Goal: Information Seeking & Learning: Learn about a topic

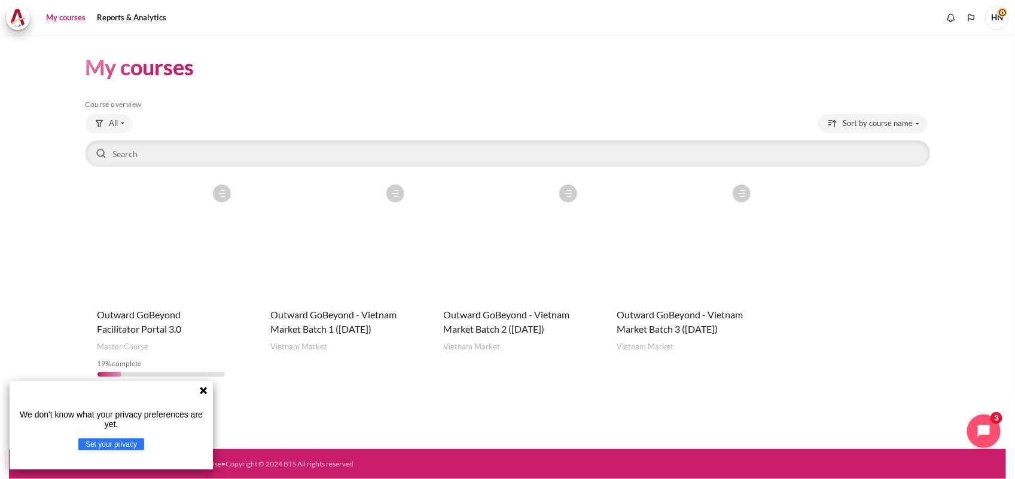
click at [679, 276] on figure "Content" at bounding box center [680, 239] width 152 height 120
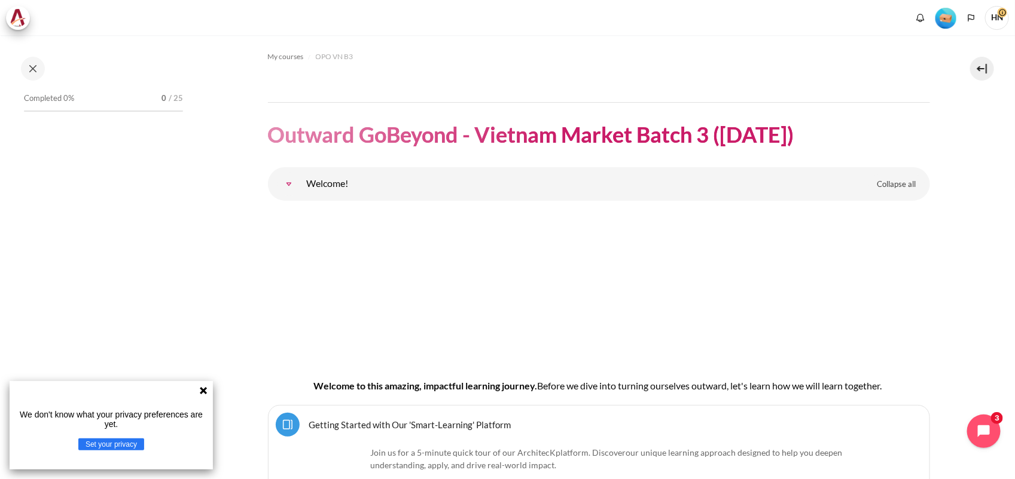
click at [204, 392] on icon at bounding box center [203, 390] width 7 height 7
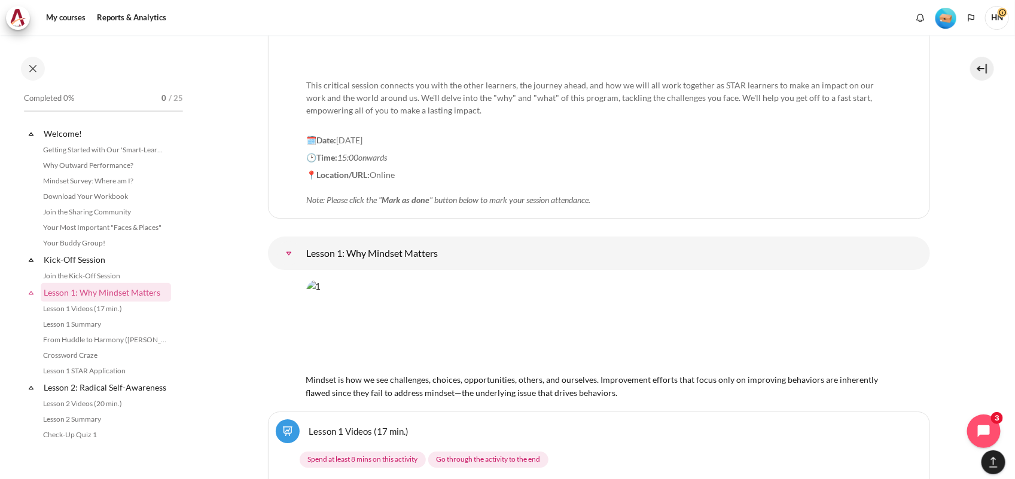
scroll to position [1644, 0]
click at [438, 310] on img "Content" at bounding box center [598, 324] width 585 height 91
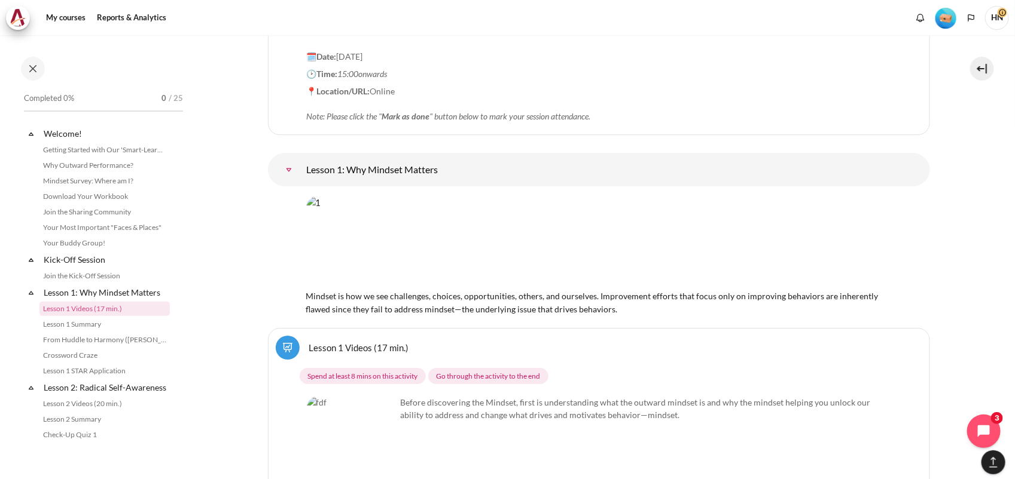
scroll to position [1868, 0]
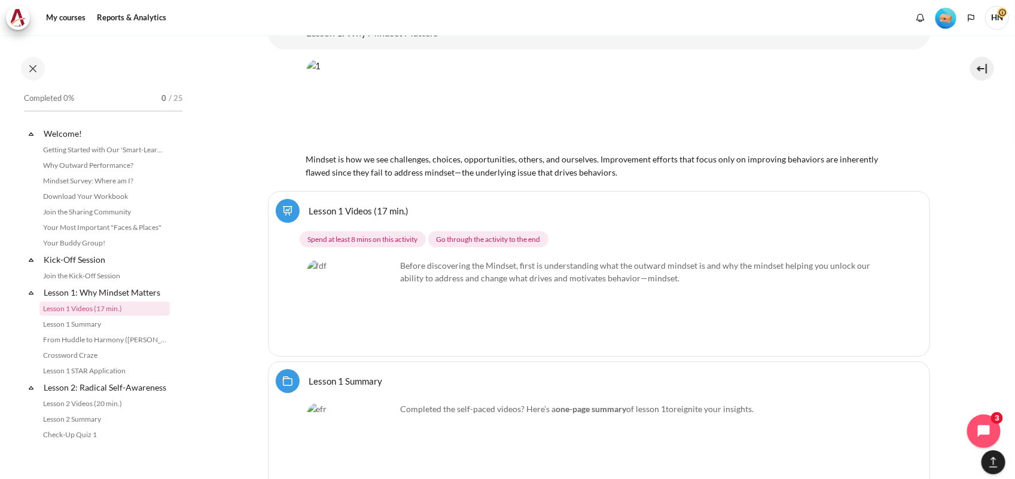
click at [378, 315] on img "Content" at bounding box center [352, 304] width 90 height 90
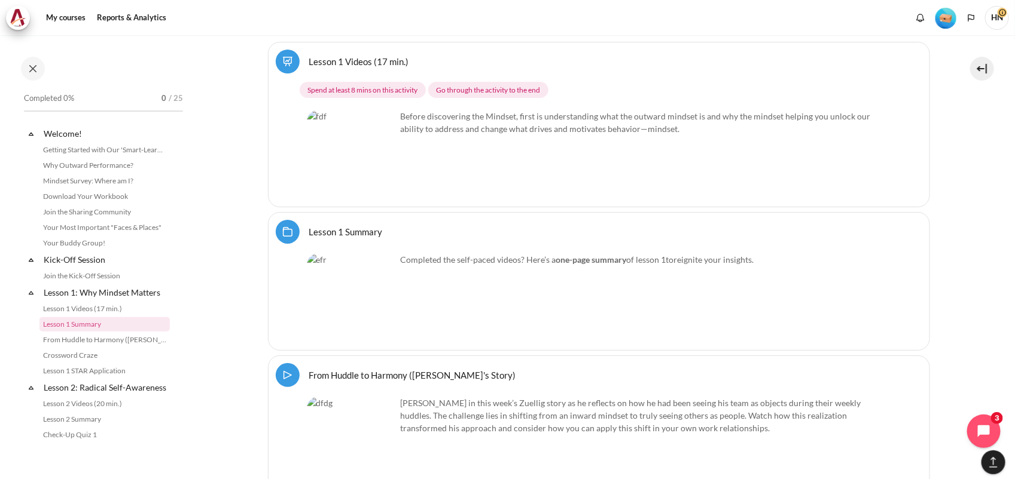
click at [347, 301] on img "Content" at bounding box center [352, 298] width 90 height 90
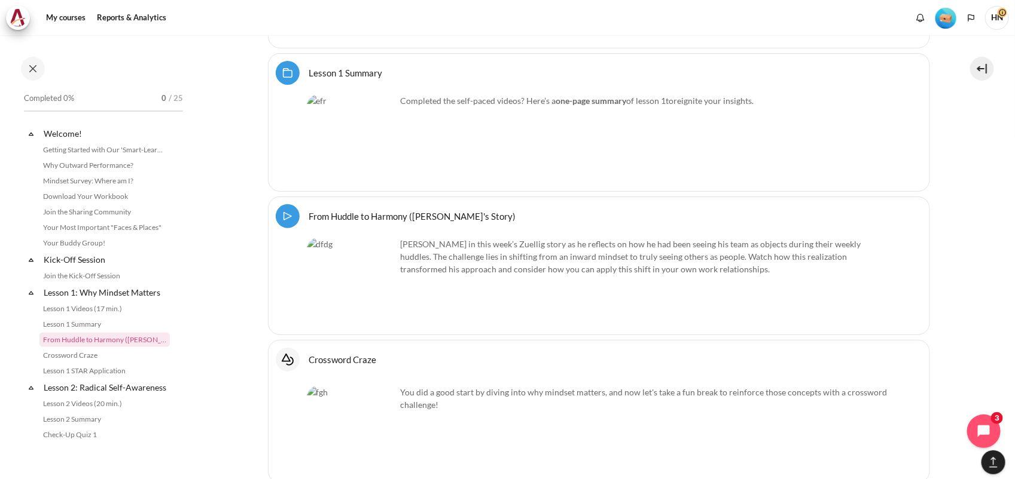
scroll to position [2317, 0]
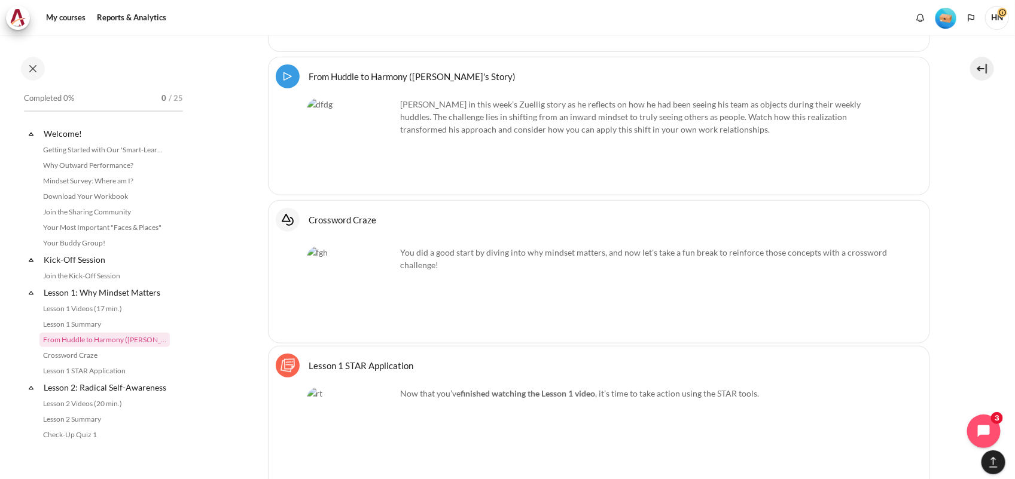
click at [361, 298] on img "Content" at bounding box center [352, 291] width 90 height 90
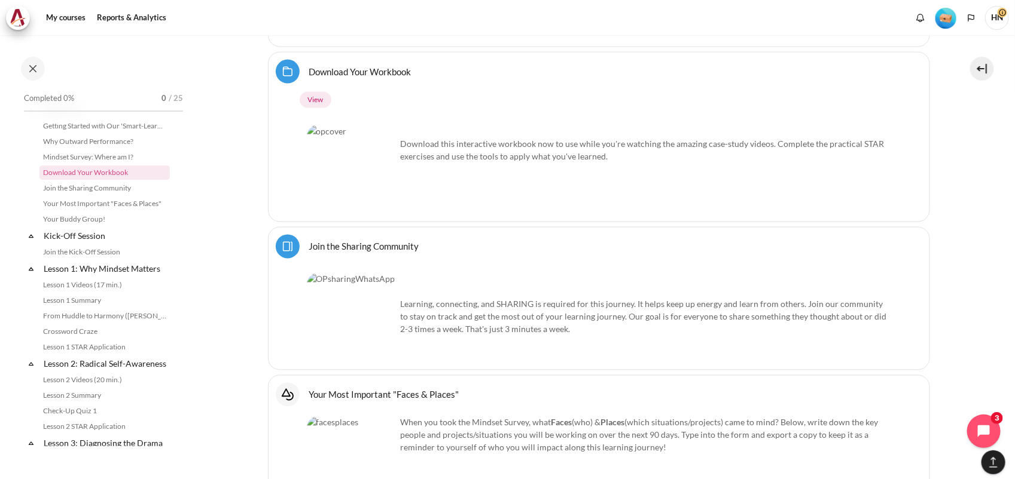
scroll to position [822, 0]
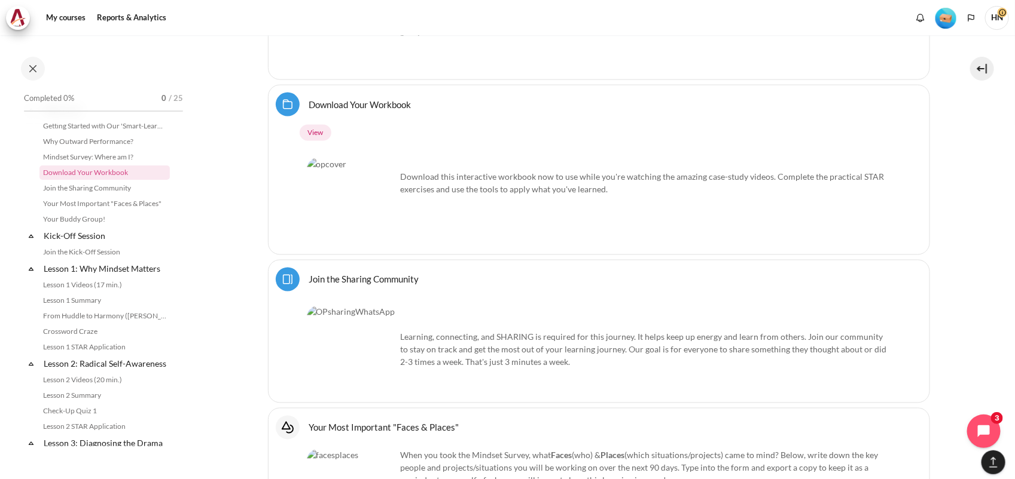
click at [375, 346] on img "Content" at bounding box center [352, 351] width 90 height 90
click at [340, 220] on img "Content" at bounding box center [352, 203] width 90 height 90
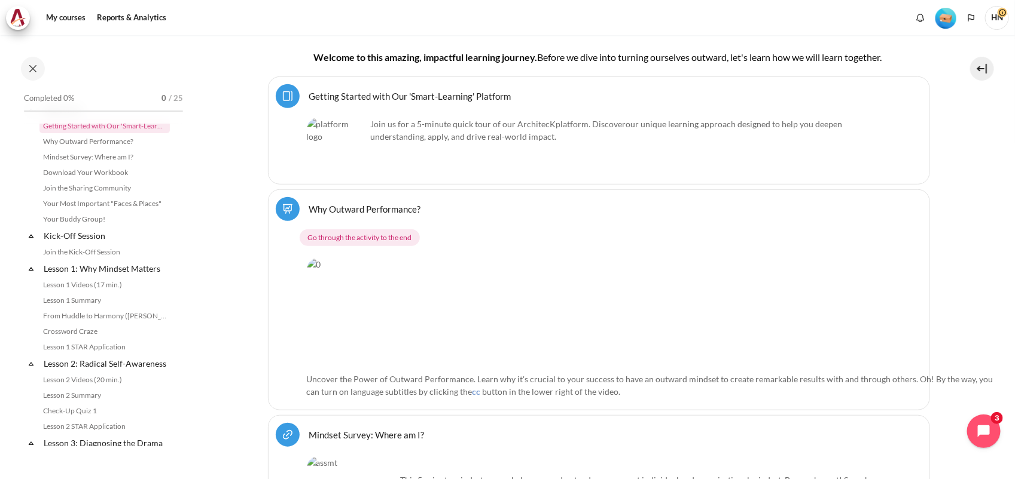
scroll to position [374, 0]
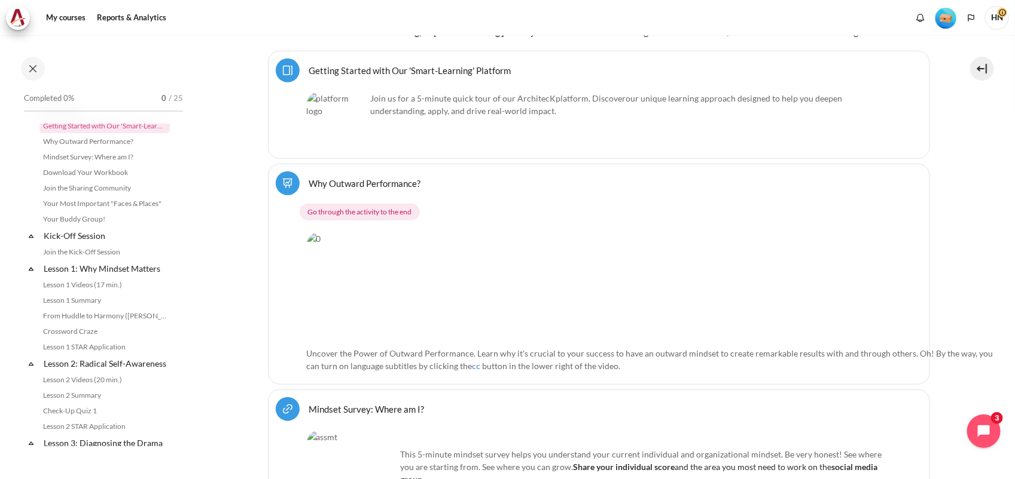
click at [372, 291] on img "Content" at bounding box center [655, 287] width 696 height 109
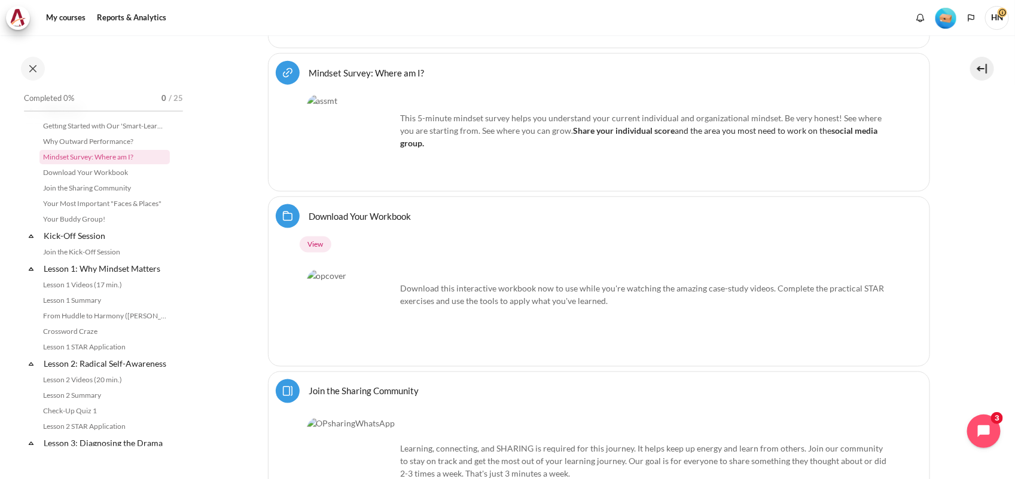
scroll to position [747, 0]
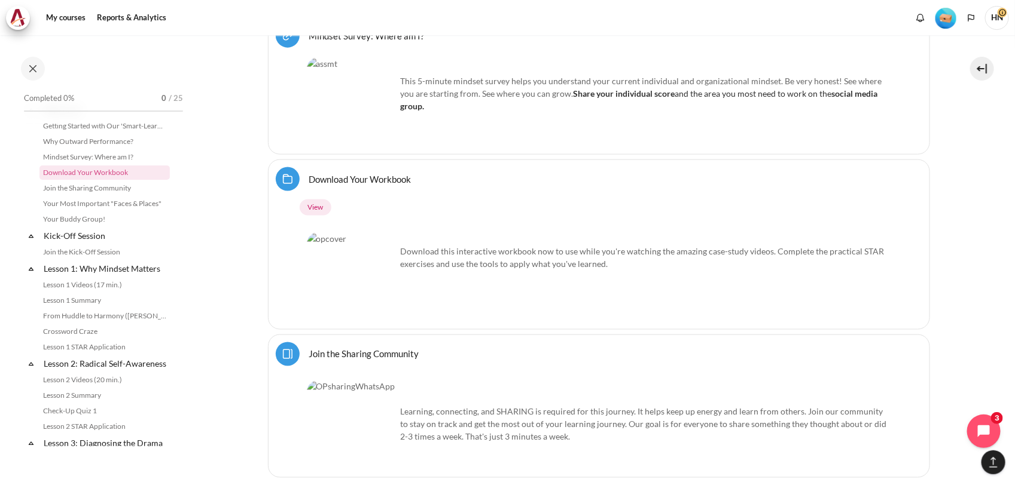
click at [360, 276] on img "Content" at bounding box center [352, 278] width 90 height 90
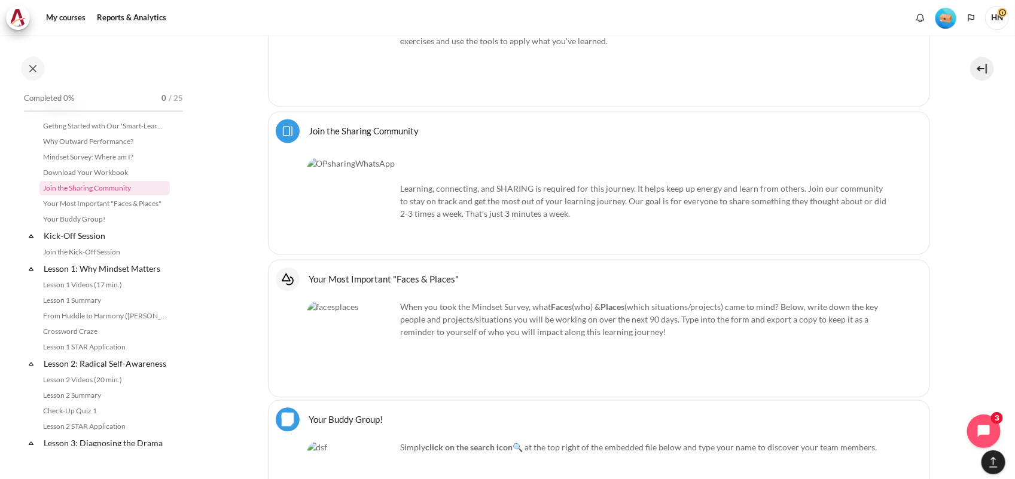
scroll to position [972, 0]
click at [366, 219] on img "Content" at bounding box center [352, 202] width 90 height 90
click at [353, 339] on img "Content" at bounding box center [352, 344] width 90 height 89
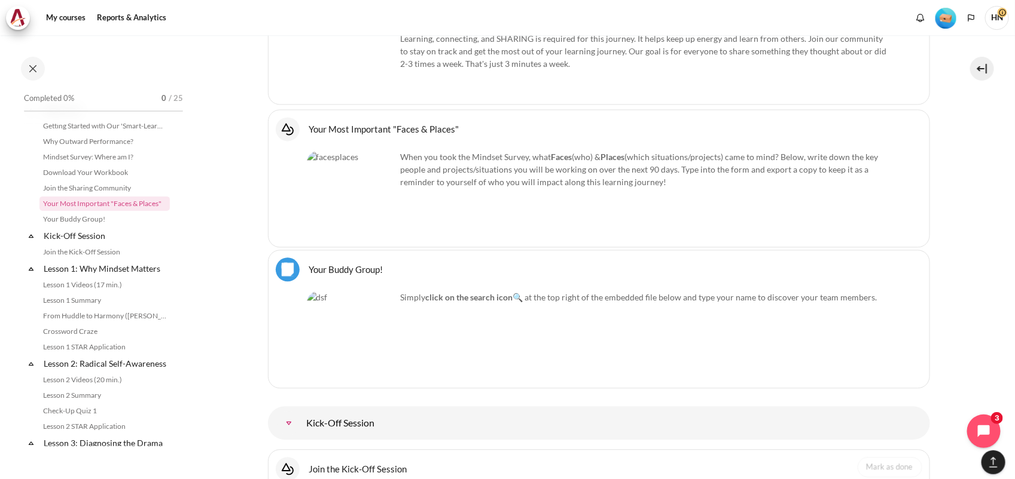
click at [338, 321] on img "Content" at bounding box center [352, 336] width 90 height 90
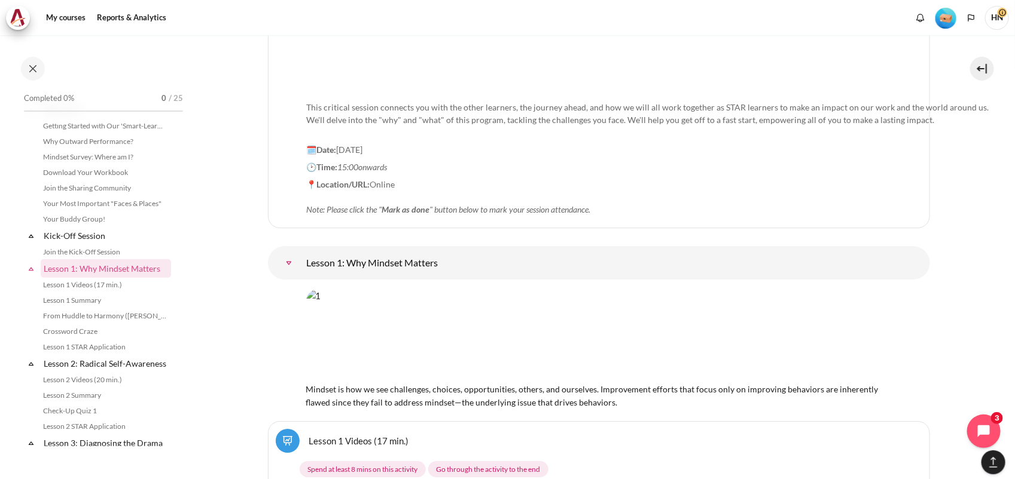
scroll to position [1644, 0]
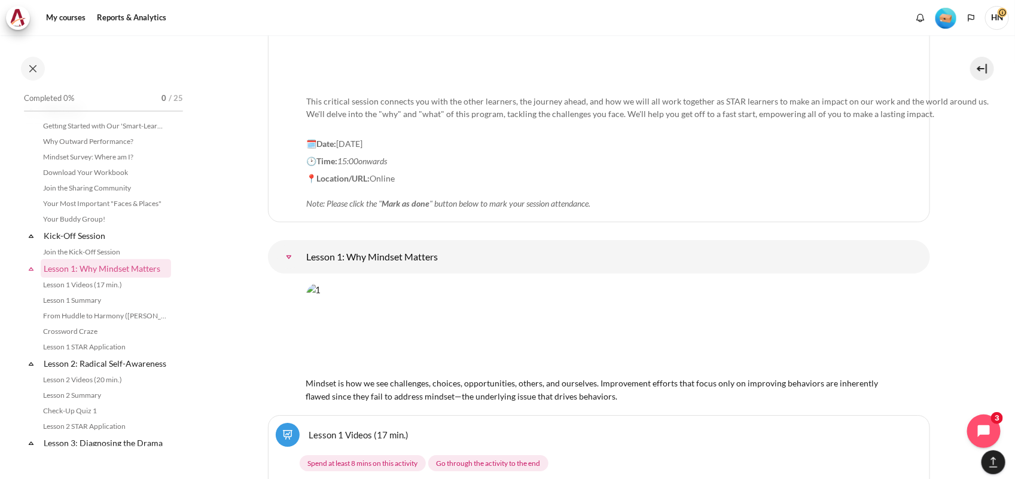
click at [347, 314] on img "Content" at bounding box center [598, 328] width 585 height 91
click at [301, 246] on link "Lesson 1: Why Mindset Matters" at bounding box center [289, 257] width 24 height 24
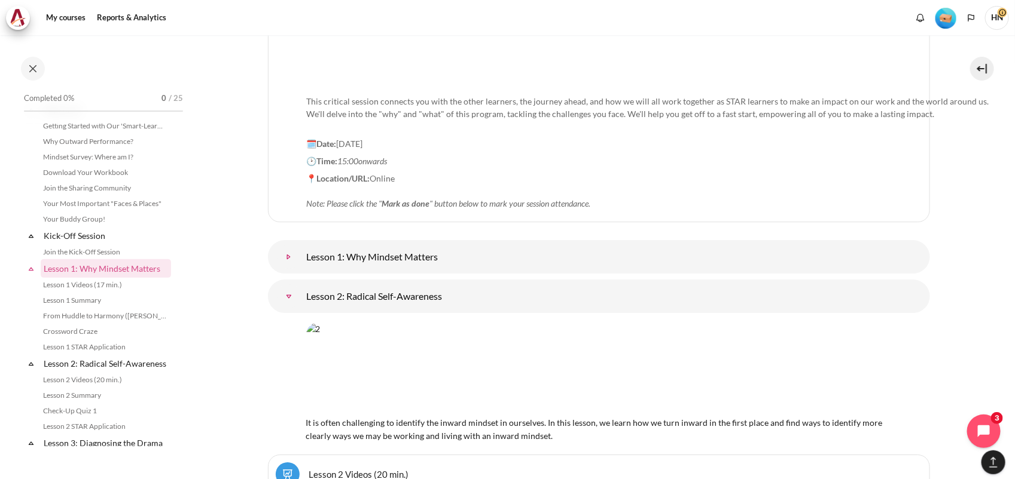
click at [301, 250] on link "Lesson 1: Why Mindset Matters" at bounding box center [289, 257] width 24 height 24
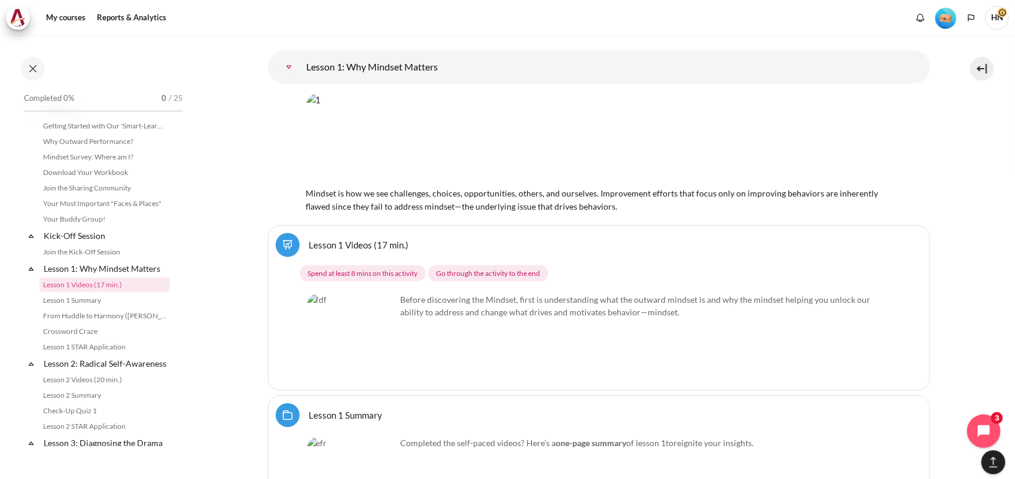
scroll to position [1868, 0]
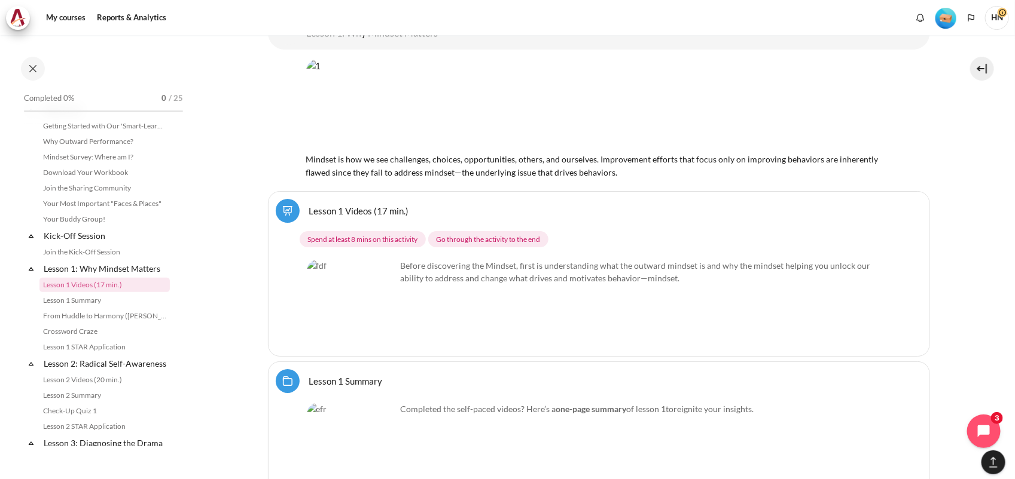
click at [375, 313] on img "Content" at bounding box center [352, 304] width 90 height 90
click at [349, 307] on img "Content" at bounding box center [352, 304] width 90 height 90
click at [348, 303] on img "Content" at bounding box center [352, 304] width 90 height 90
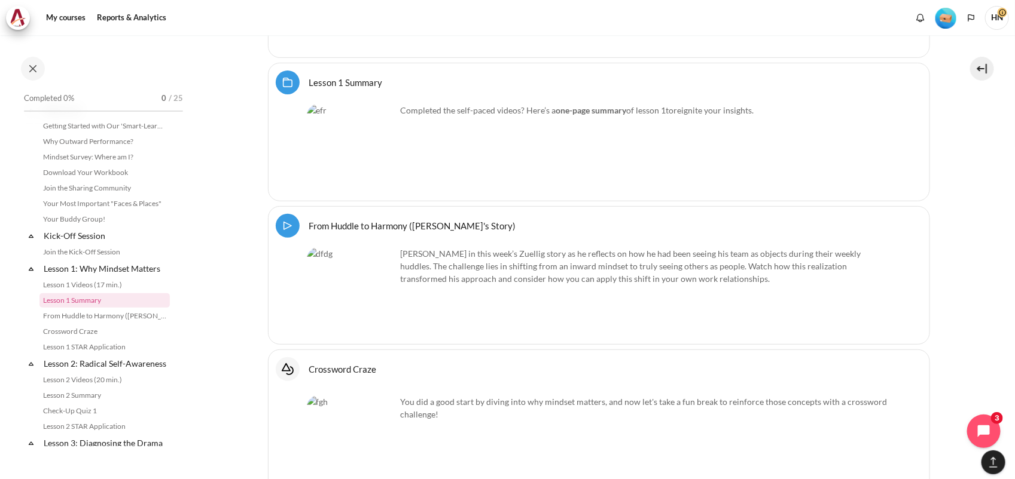
scroll to position [1794, 0]
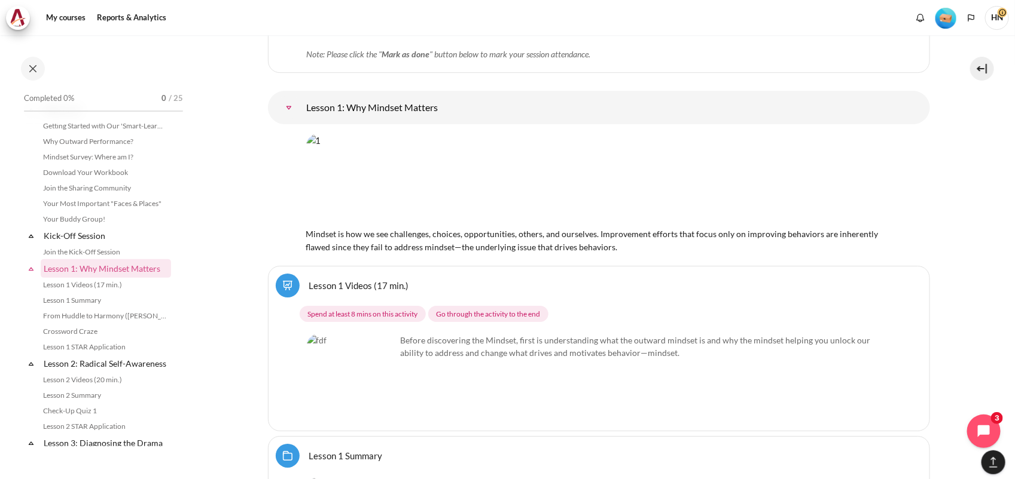
click at [327, 341] on img "Content" at bounding box center [352, 379] width 90 height 90
click at [338, 354] on img "Content" at bounding box center [352, 379] width 90 height 90
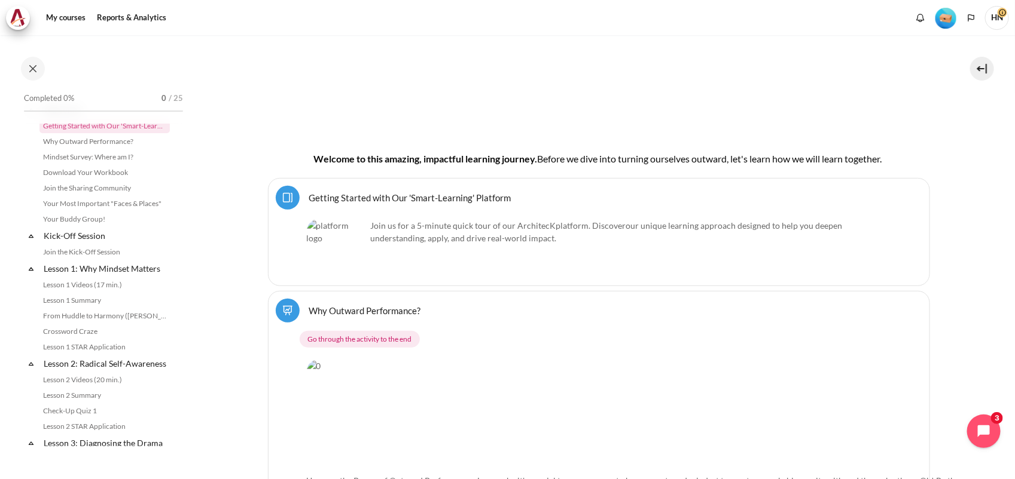
scroll to position [374, 0]
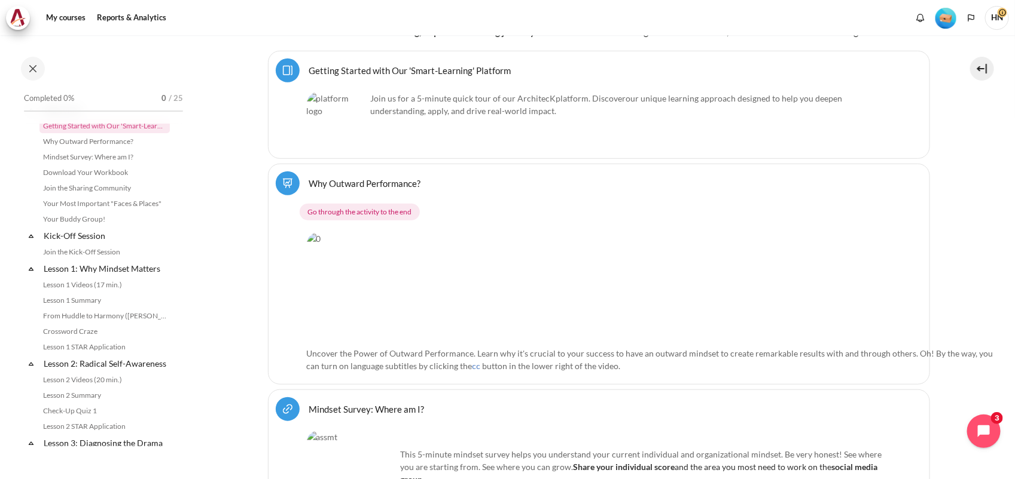
click at [428, 254] on img "Content" at bounding box center [655, 287] width 696 height 109
click at [437, 281] on img "Content" at bounding box center [655, 287] width 696 height 109
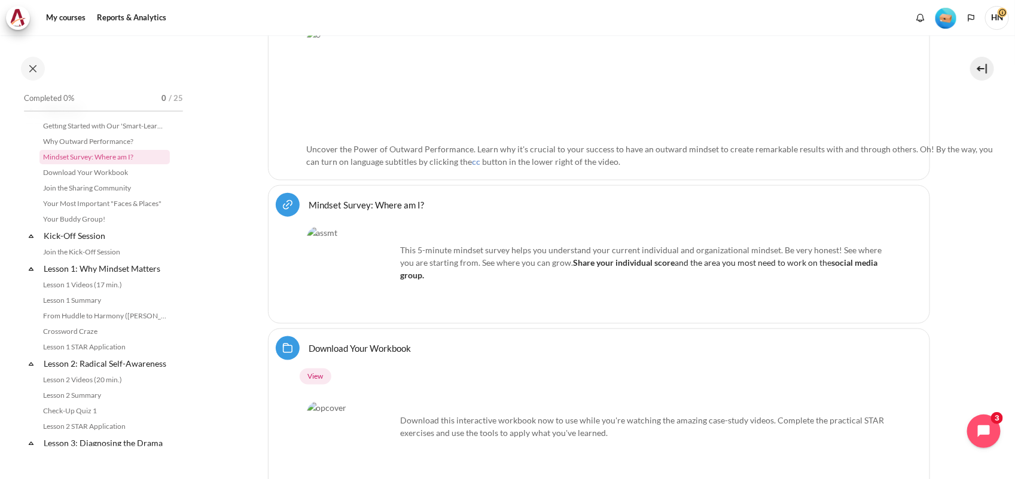
scroll to position [598, 0]
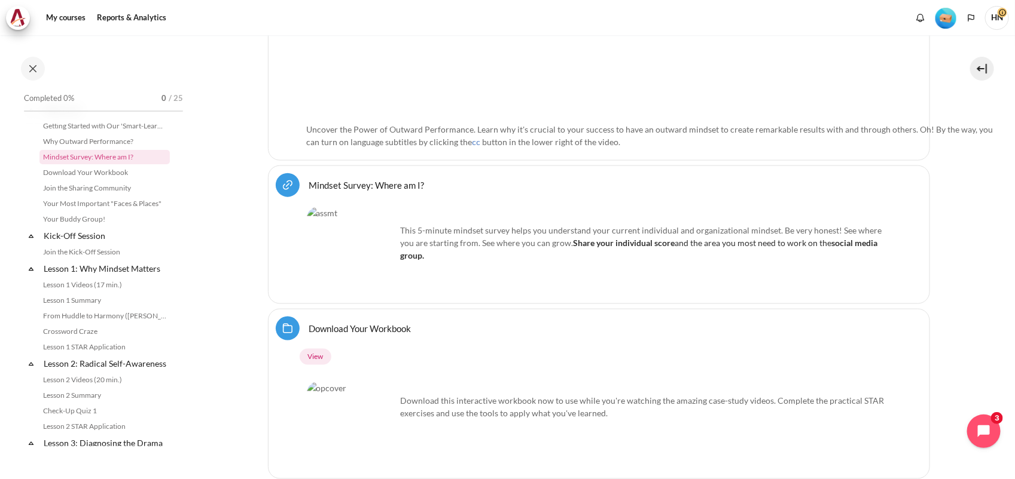
click at [384, 255] on img "Content" at bounding box center [352, 252] width 90 height 90
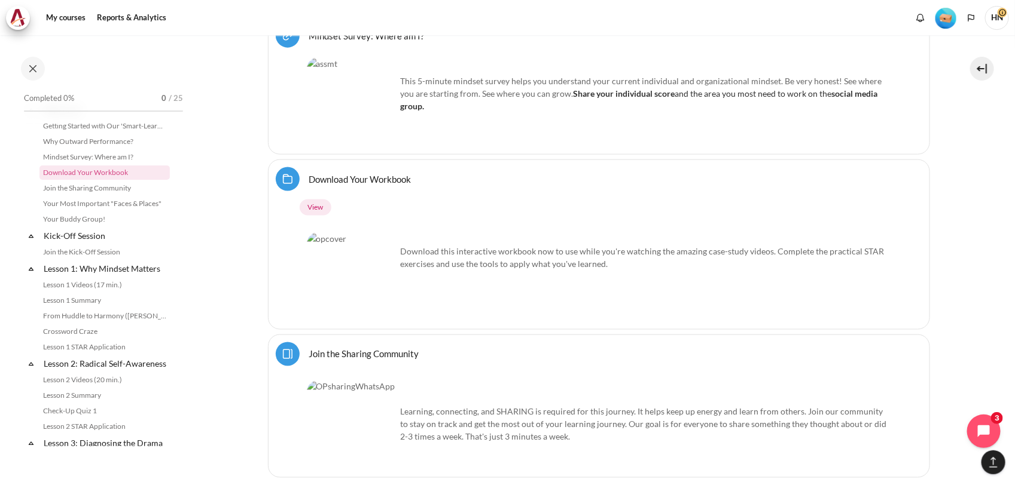
click at [352, 270] on img "Content" at bounding box center [352, 278] width 90 height 90
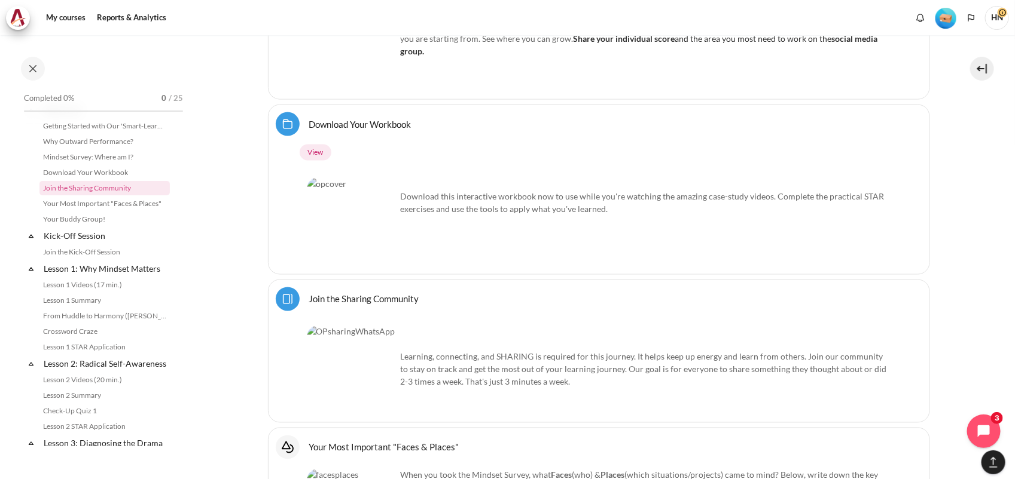
scroll to position [1046, 0]
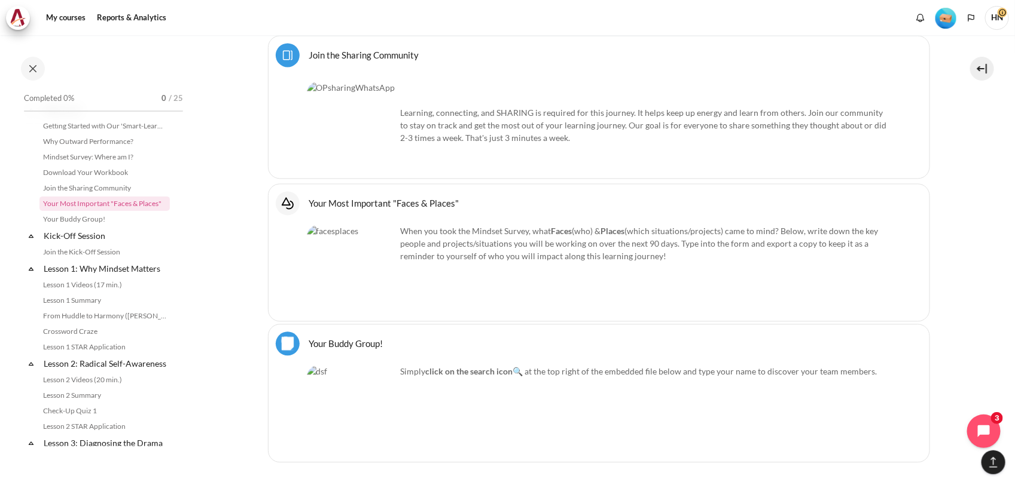
click at [363, 148] on img "Content" at bounding box center [352, 127] width 90 height 90
click at [341, 288] on img "Content" at bounding box center [352, 269] width 90 height 89
click at [351, 372] on img "Content" at bounding box center [352, 411] width 90 height 90
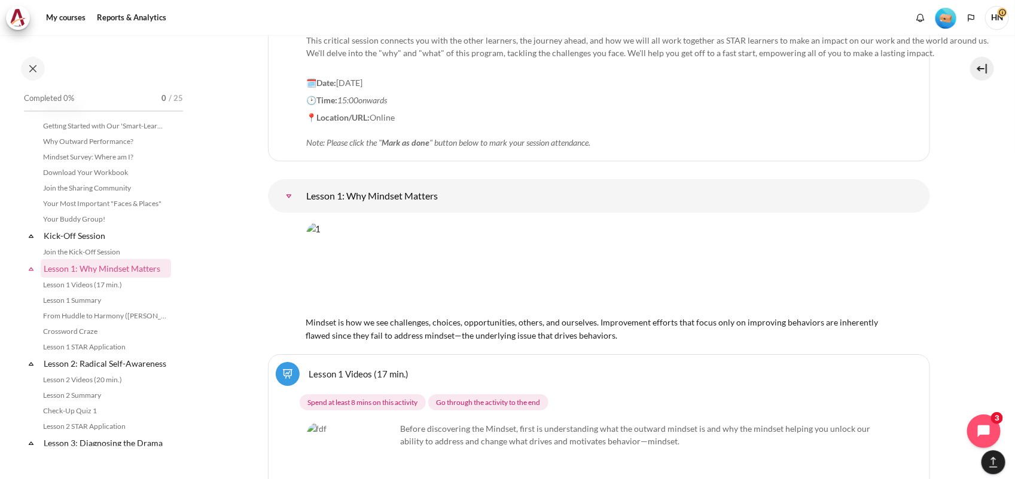
scroll to position [1719, 0]
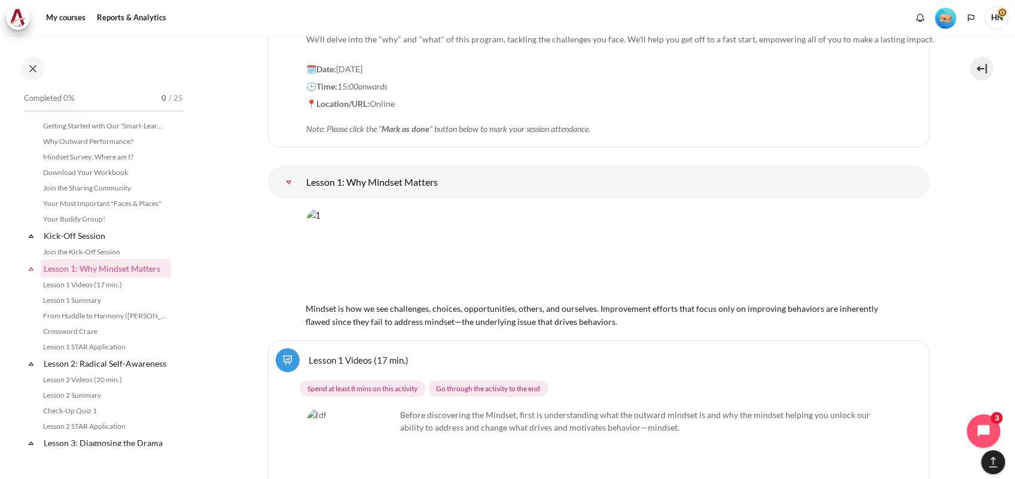
click at [411, 252] on img "Content" at bounding box center [598, 254] width 585 height 91
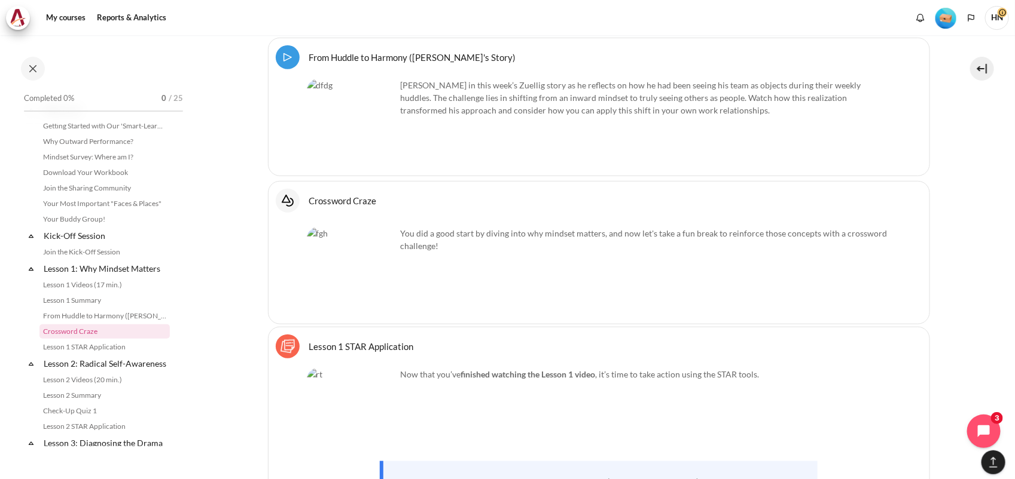
scroll to position [2466, 0]
